Goal: Information Seeking & Learning: Stay updated

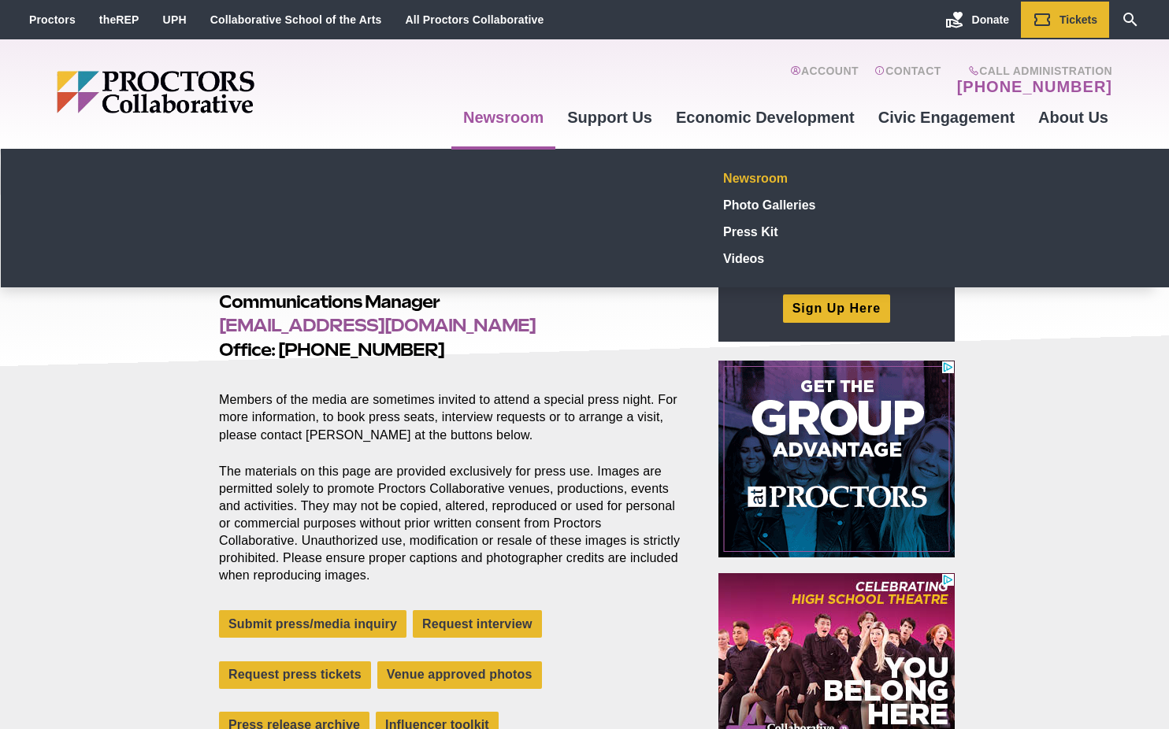
click at [761, 175] on link "Newsroom" at bounding box center [833, 178] width 230 height 27
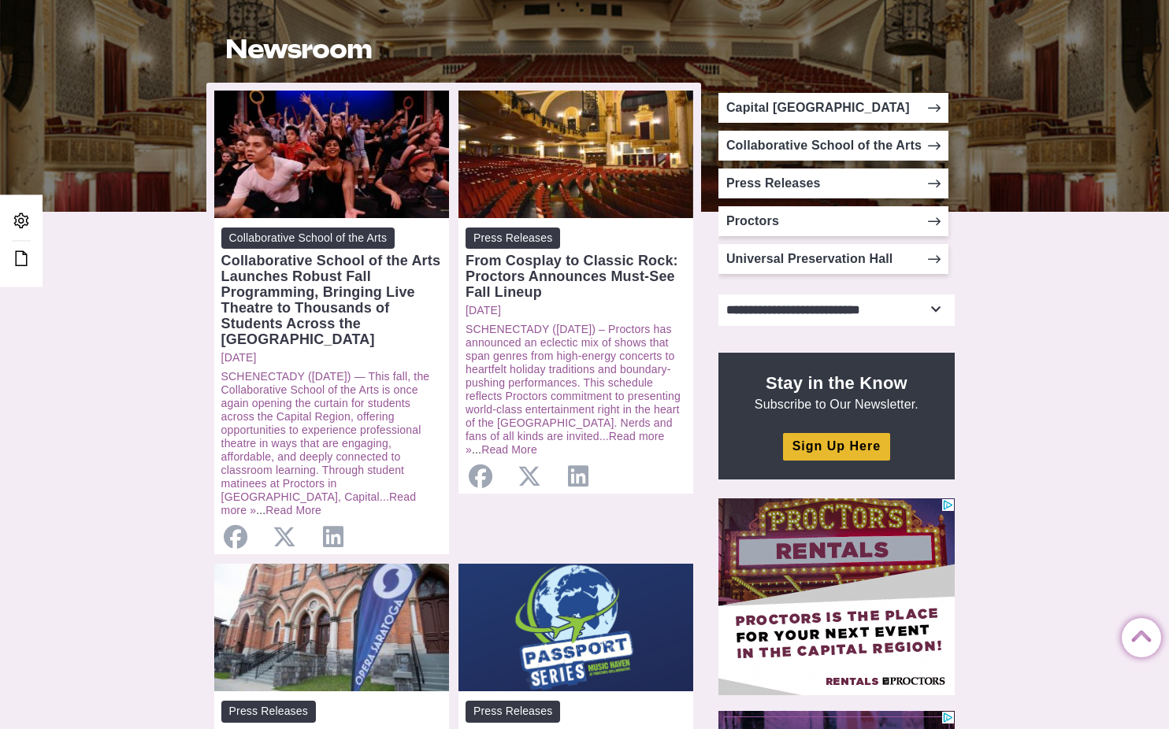
scroll to position [288, 0]
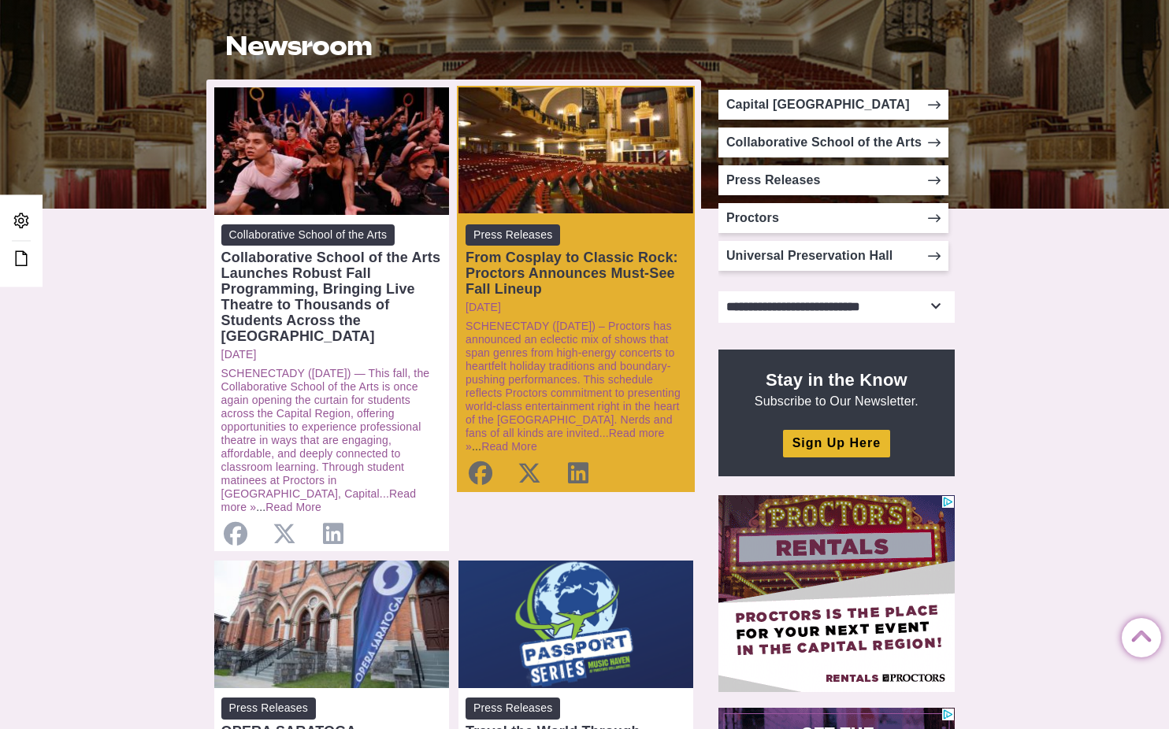
click at [564, 273] on div "From Cosplay to Classic Rock: Proctors Announces Must-See Fall Lineup" at bounding box center [576, 273] width 221 height 47
